Goal: Task Accomplishment & Management: Use online tool/utility

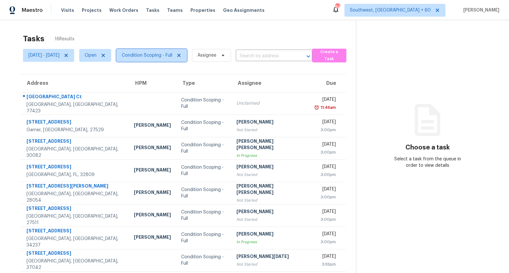
click at [172, 58] on span "Condition Scoping - Full" at bounding box center [151, 55] width 71 height 13
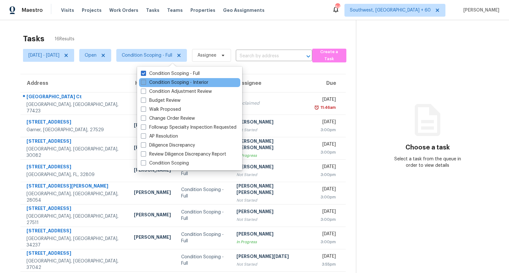
click at [163, 82] on label "Condition Scoping - Interior" at bounding box center [174, 82] width 67 height 6
click at [145, 82] on input "Condition Scoping - Interior" at bounding box center [143, 81] width 4 height 4
checkbox input "true"
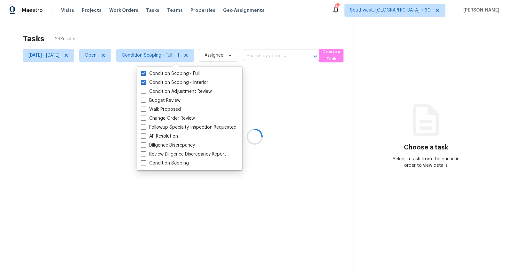
click at [151, 31] on div at bounding box center [254, 136] width 509 height 273
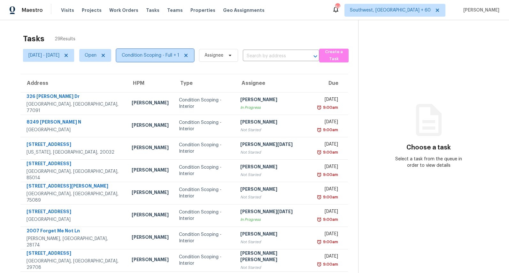
click at [158, 57] on span "Condition Scoping - Full + 1" at bounding box center [151, 55] width 58 height 6
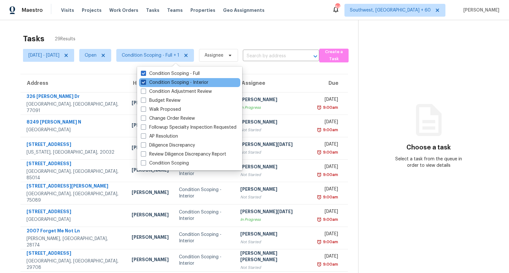
click at [163, 84] on label "Condition Scoping - Interior" at bounding box center [174, 82] width 67 height 6
click at [145, 83] on input "Condition Scoping - Interior" at bounding box center [143, 81] width 4 height 4
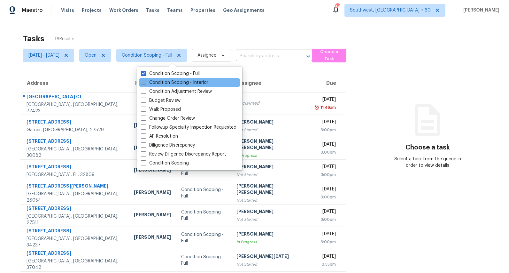
click at [181, 83] on label "Condition Scoping - Interior" at bounding box center [174, 82] width 67 height 6
click at [145, 83] on input "Condition Scoping - Interior" at bounding box center [143, 81] width 4 height 4
checkbox input "true"
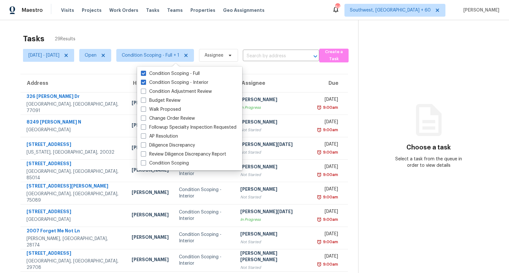
click at [195, 39] on div "Tasks 29 Results" at bounding box center [190, 38] width 335 height 17
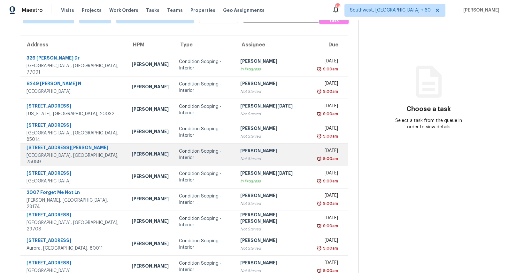
scroll to position [60, 0]
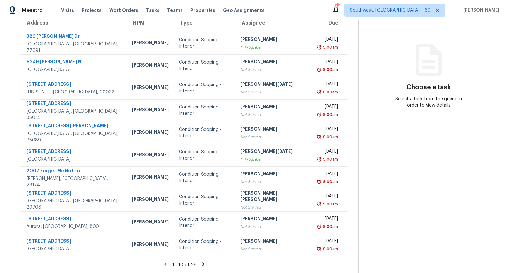
click at [203, 264] on icon at bounding box center [203, 264] width 2 height 4
